Goal: Navigation & Orientation: Find specific page/section

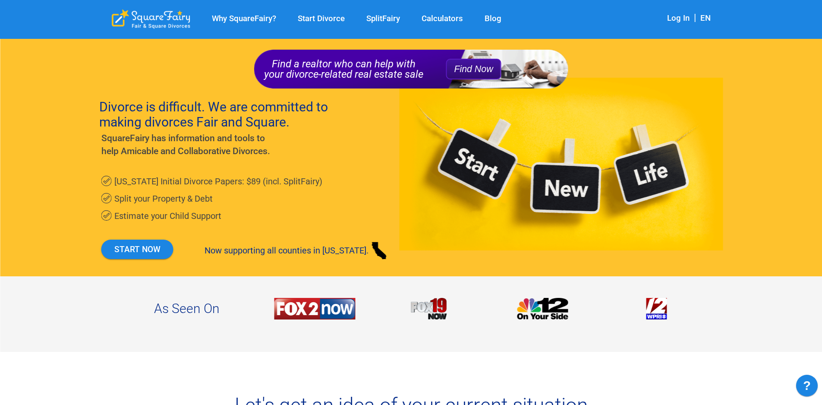
click at [493, 18] on link "Blog" at bounding box center [493, 19] width 38 height 10
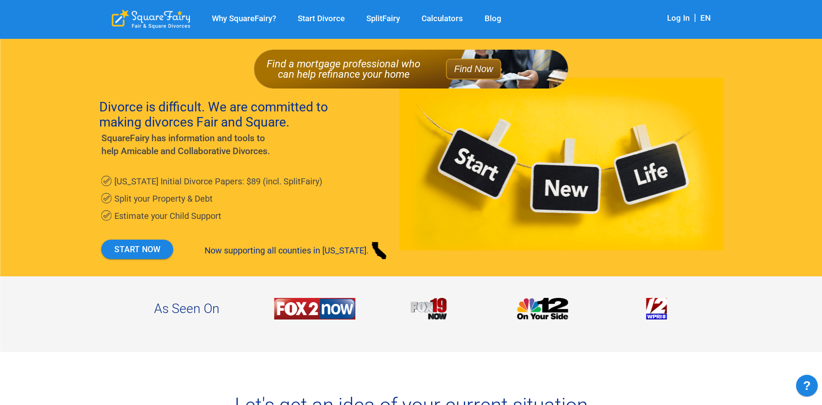
click at [251, 17] on link "Why SquareFairy?" at bounding box center [244, 19] width 86 height 10
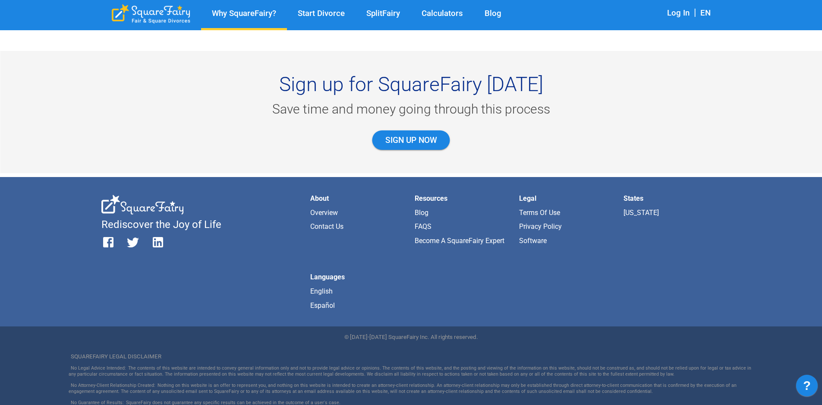
scroll to position [794, 0]
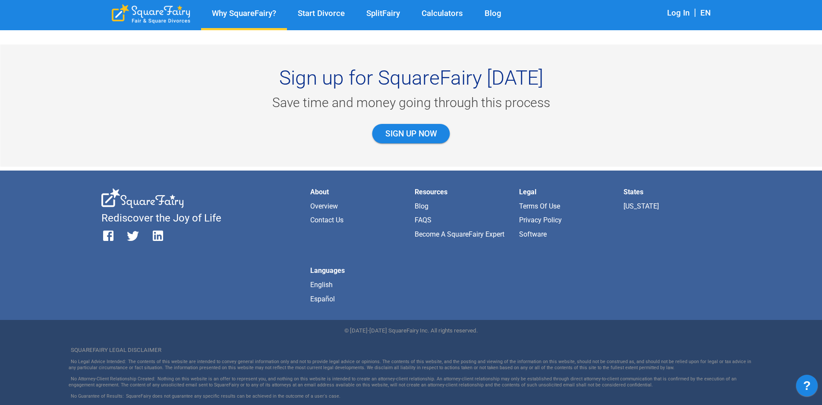
click at [534, 234] on link "Software" at bounding box center [533, 234] width 28 height 8
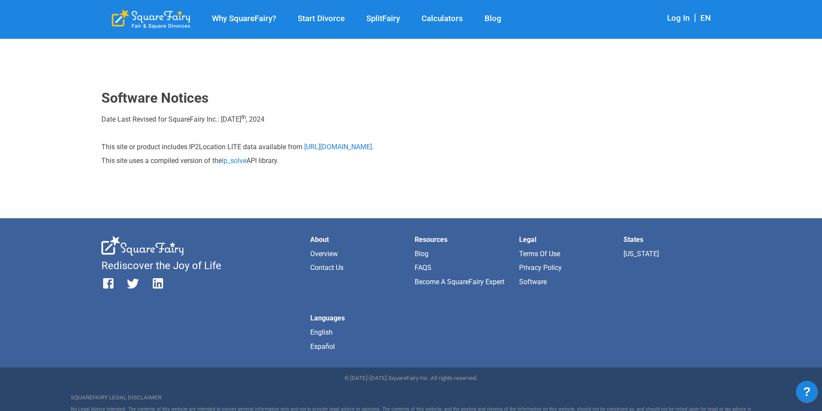
click at [439, 280] on link "Become a SquareFairy Expert" at bounding box center [460, 282] width 90 height 8
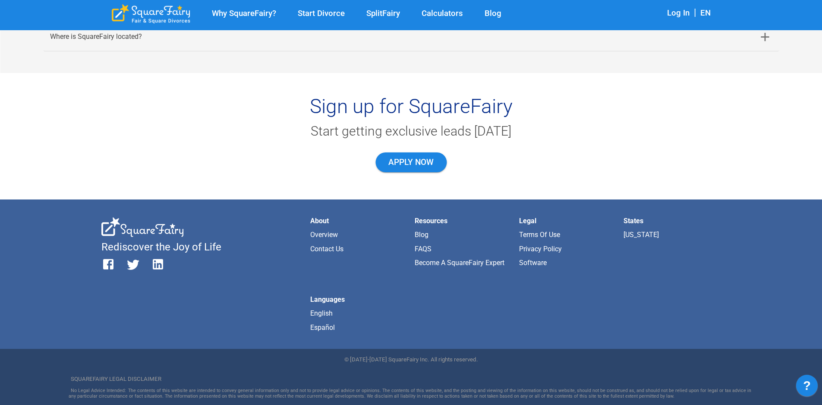
scroll to position [2044, 0]
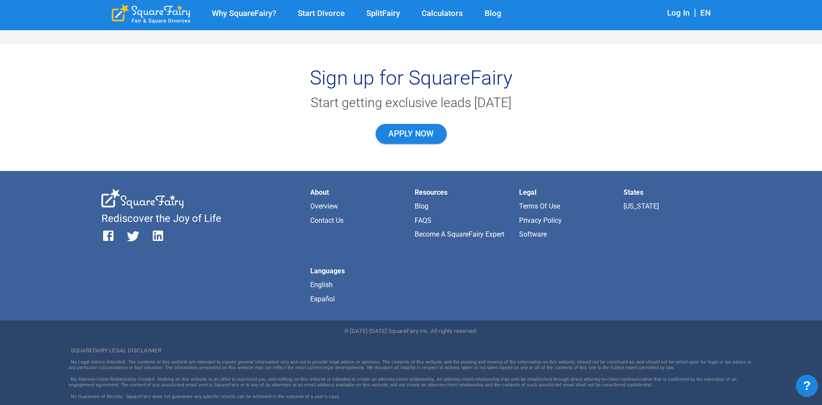
click at [639, 206] on link "[US_STATE]" at bounding box center [640, 206] width 35 height 8
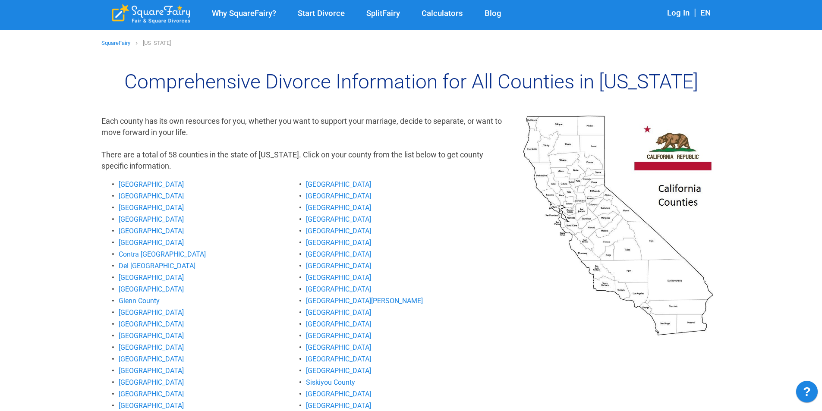
scroll to position [173, 0]
